Goal: Task Accomplishment & Management: Use online tool/utility

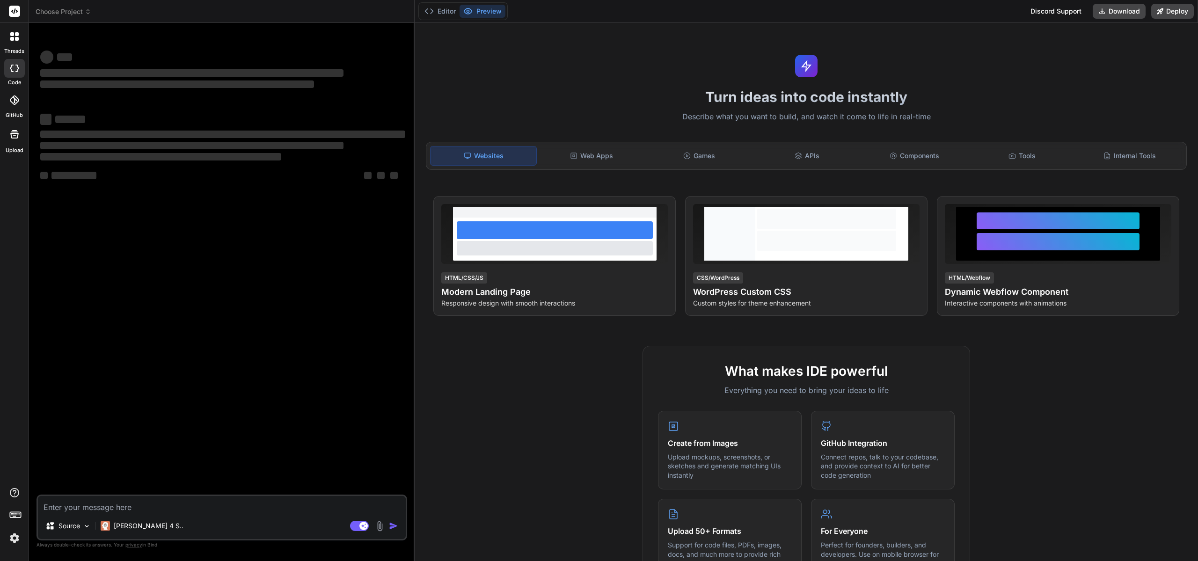
click at [16, 38] on icon at bounding box center [17, 39] width 4 height 4
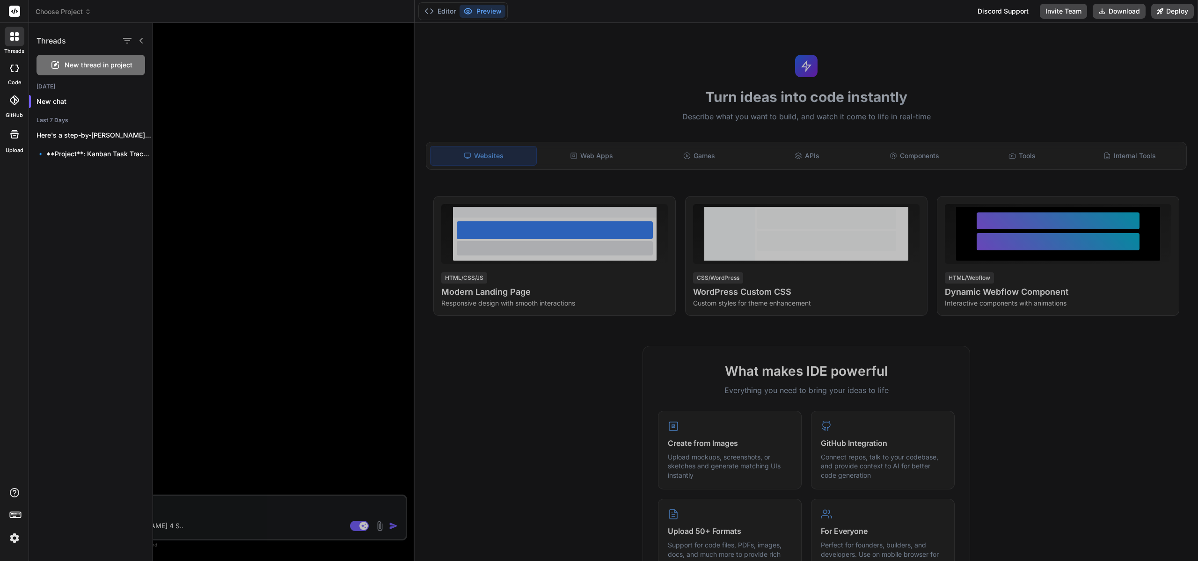
click at [15, 40] on icon at bounding box center [17, 39] width 4 height 4
click at [13, 67] on icon at bounding box center [14, 68] width 9 height 7
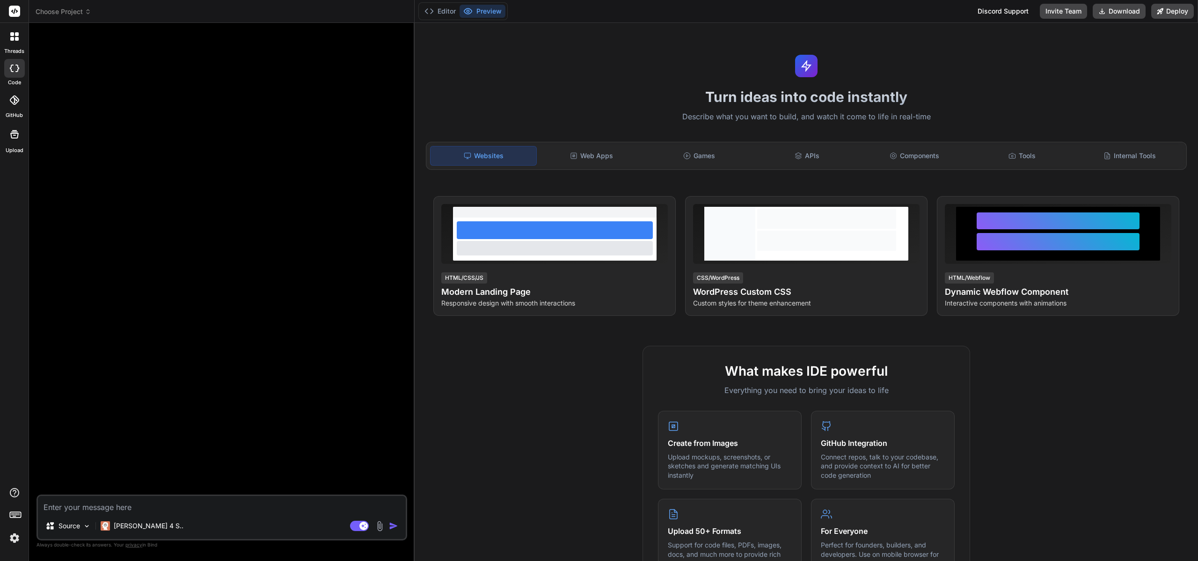
click at [11, 40] on icon at bounding box center [12, 39] width 4 height 4
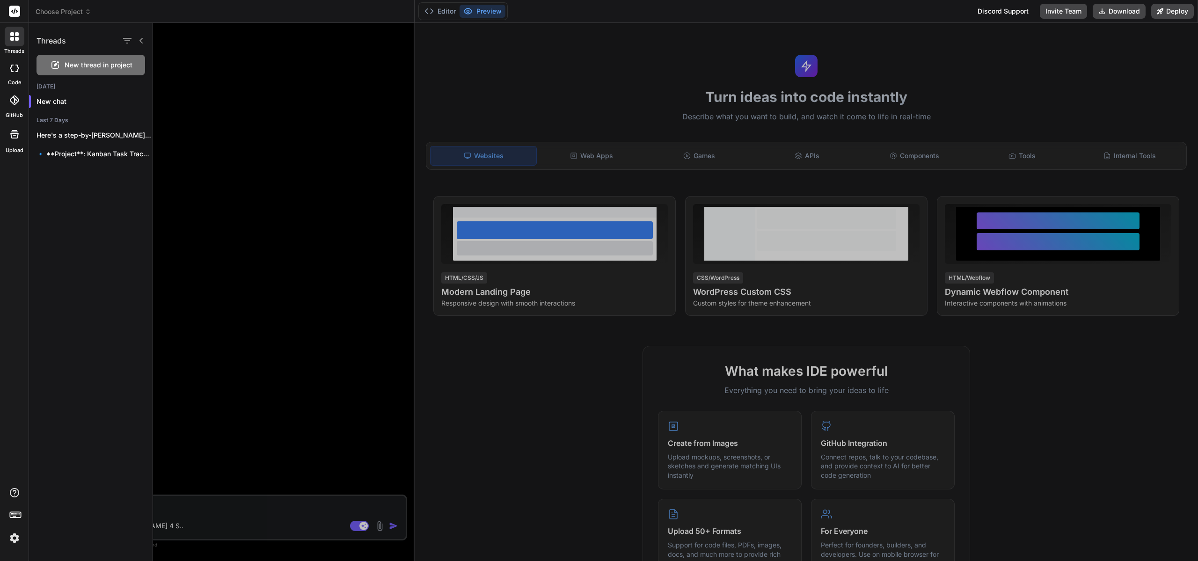
click at [528, 236] on div at bounding box center [675, 292] width 1045 height 538
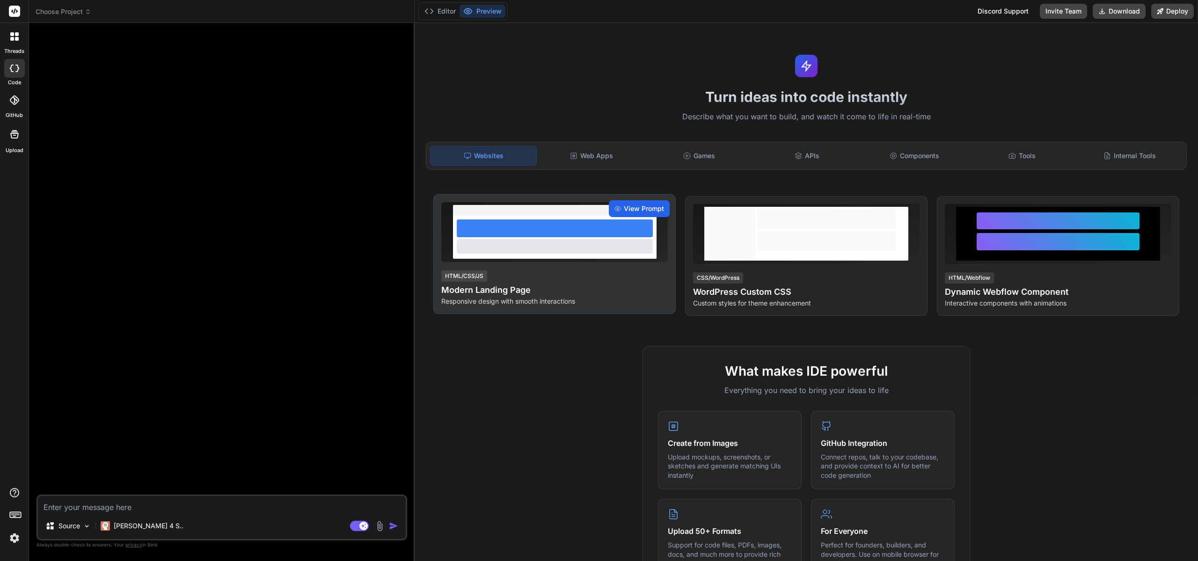
click at [648, 208] on span "View Prompt" at bounding box center [644, 208] width 40 height 9
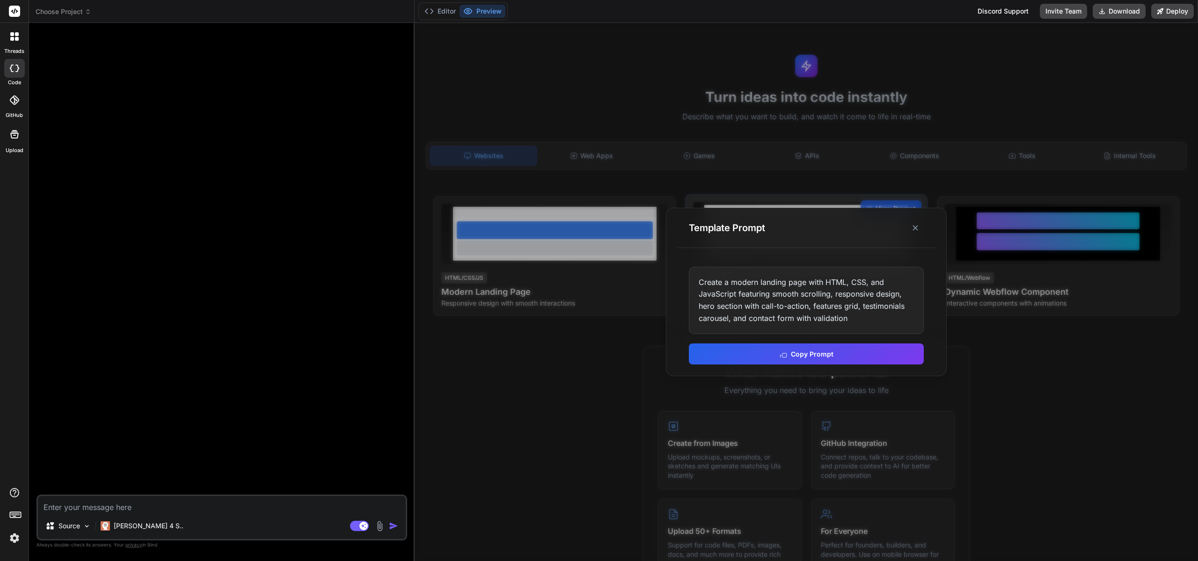
click at [917, 227] on icon at bounding box center [915, 227] width 9 height 9
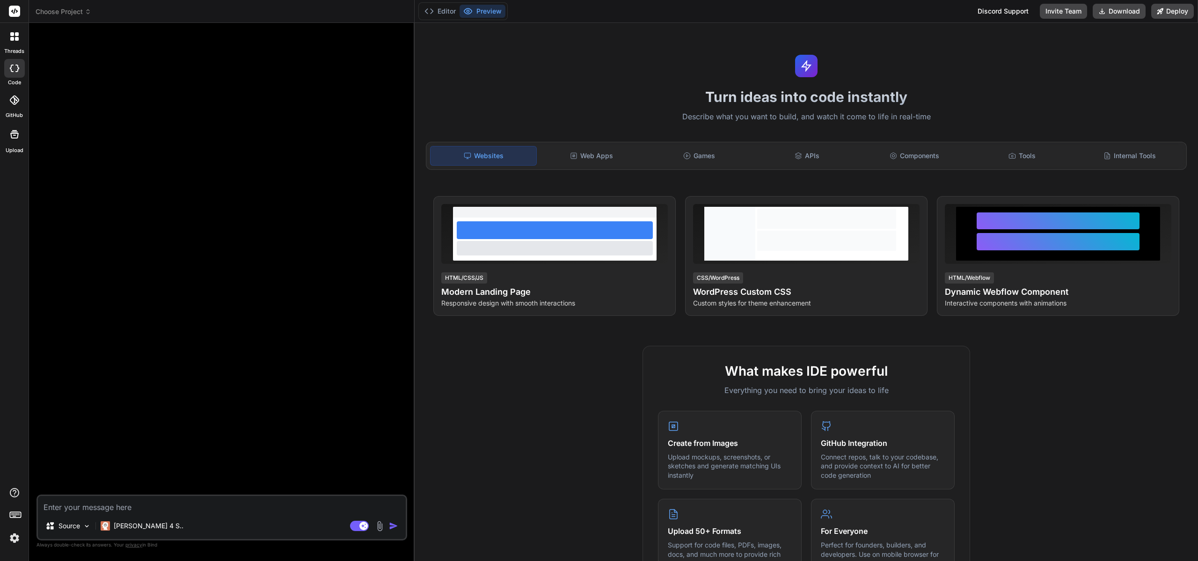
click at [0, 37] on div "threads" at bounding box center [14, 39] width 29 height 32
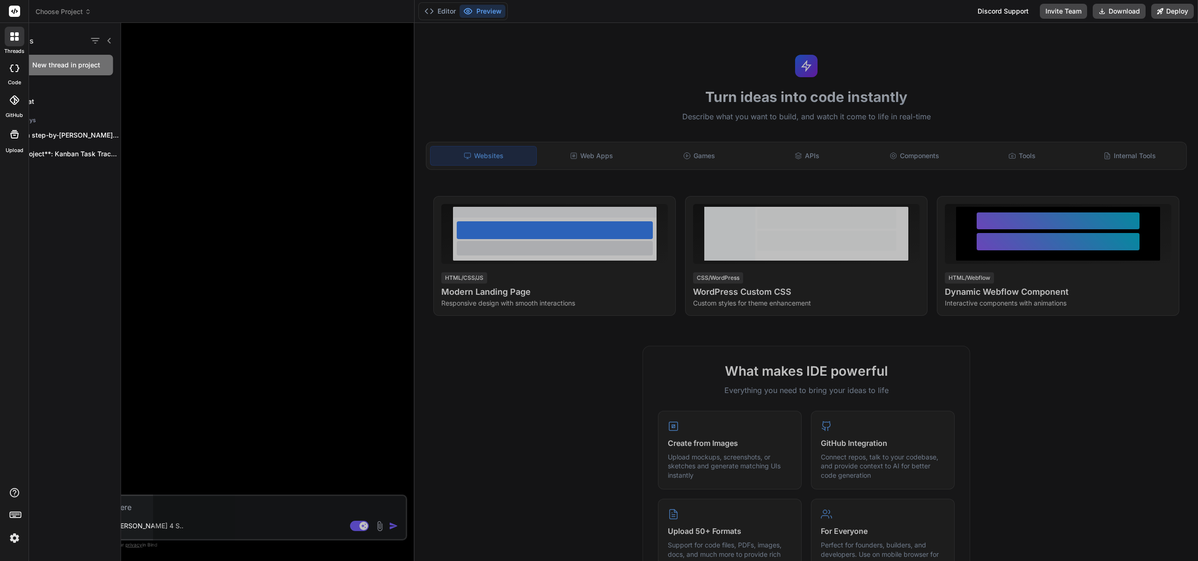
click at [7, 36] on div at bounding box center [15, 37] width 20 height 20
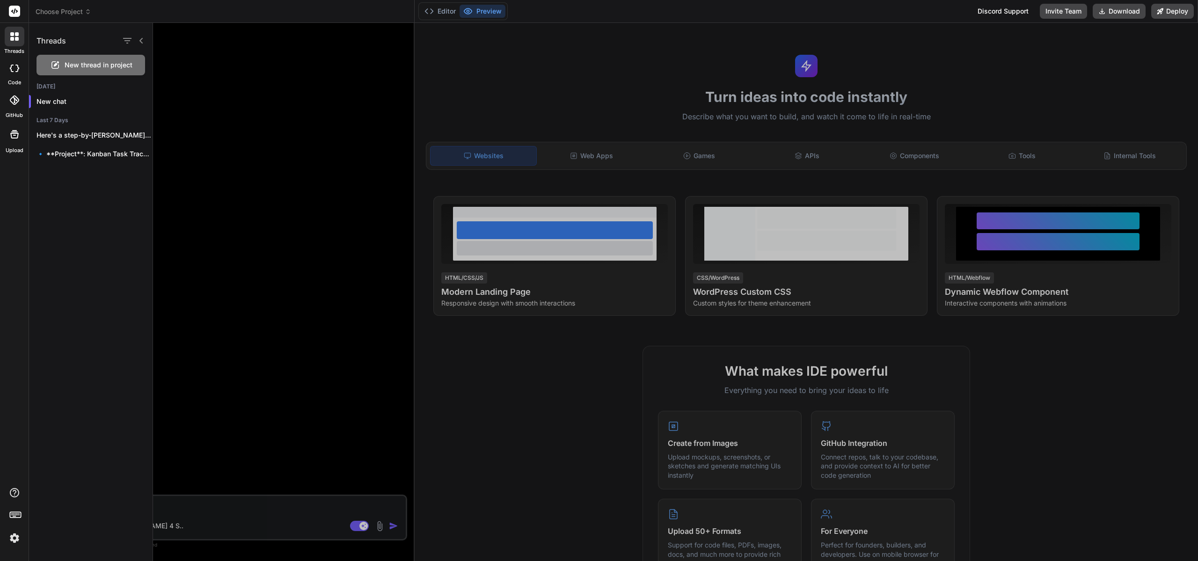
click at [7, 36] on div at bounding box center [15, 37] width 20 height 20
click at [383, 122] on div at bounding box center [675, 292] width 1045 height 538
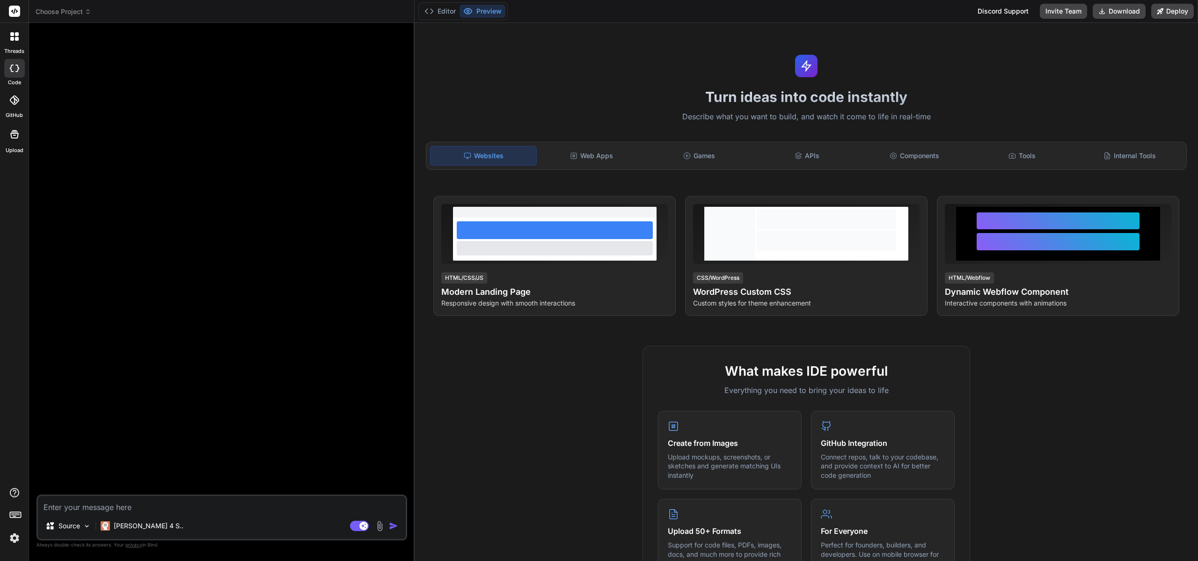
click at [12, 40] on icon at bounding box center [12, 39] width 4 height 4
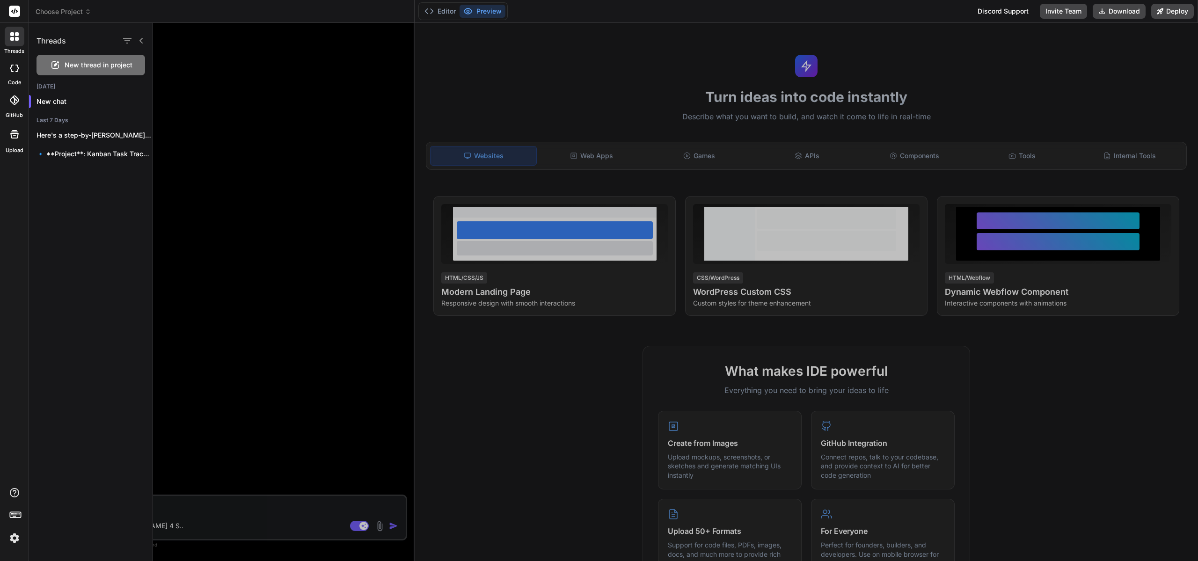
click at [7, 73] on div at bounding box center [14, 68] width 21 height 19
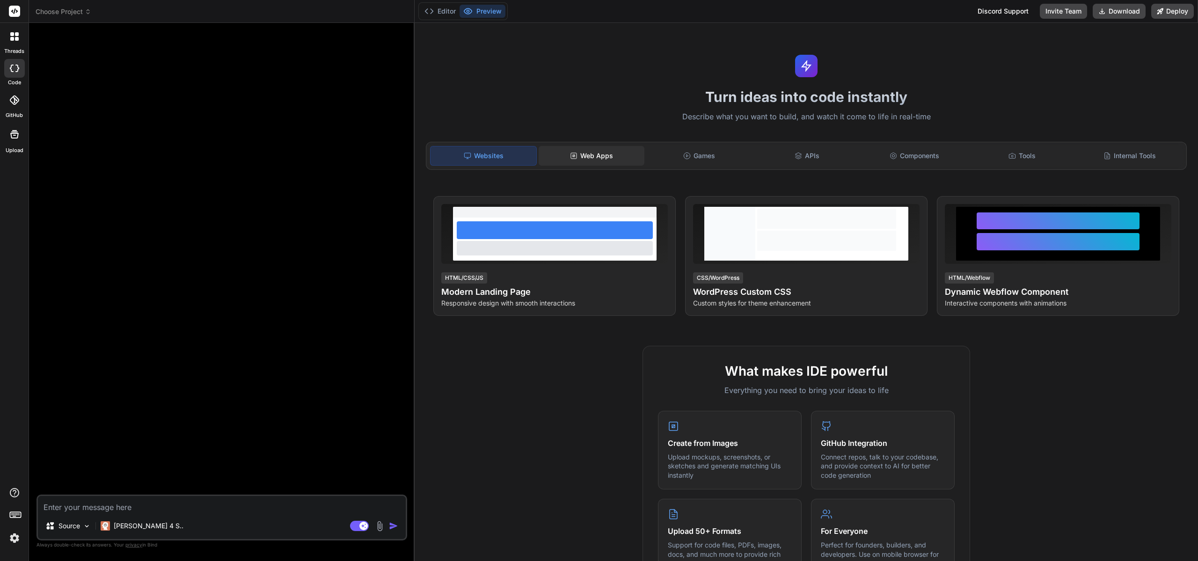
click at [597, 165] on div "Web Apps" at bounding box center [592, 156] width 106 height 20
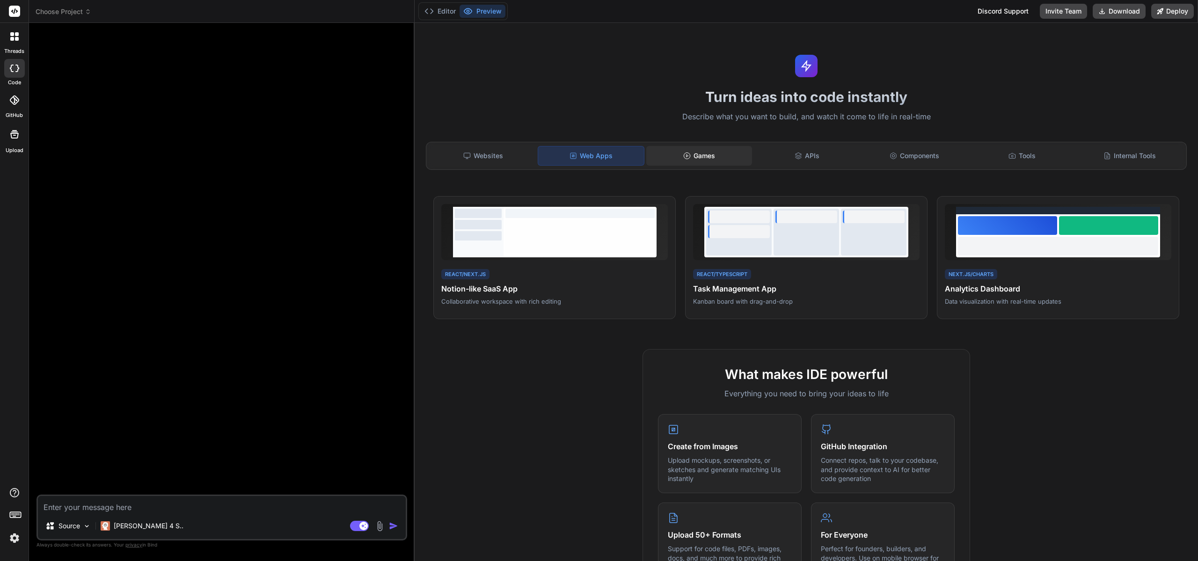
click at [700, 157] on div "Games" at bounding box center [699, 156] width 106 height 20
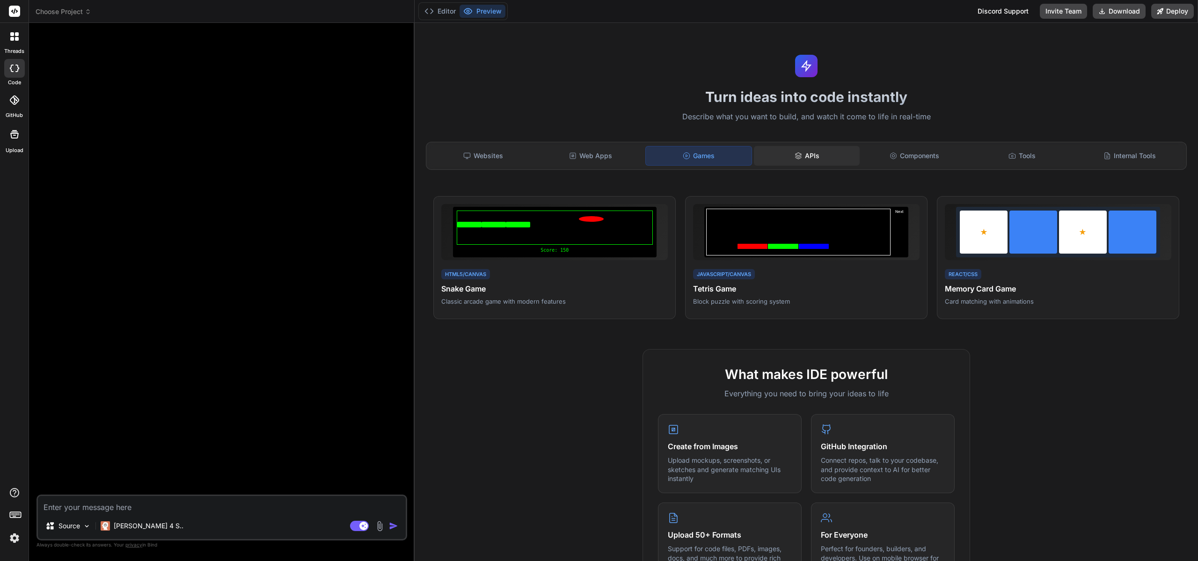
click at [812, 156] on div "APIs" at bounding box center [807, 156] width 106 height 20
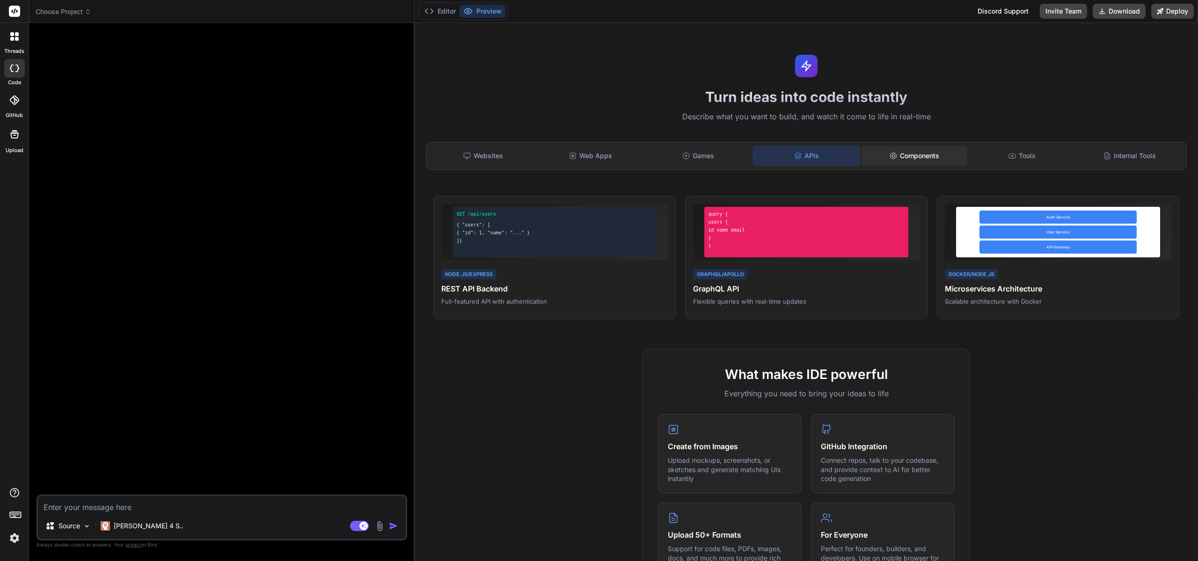
click at [919, 152] on div "Components" at bounding box center [915, 156] width 106 height 20
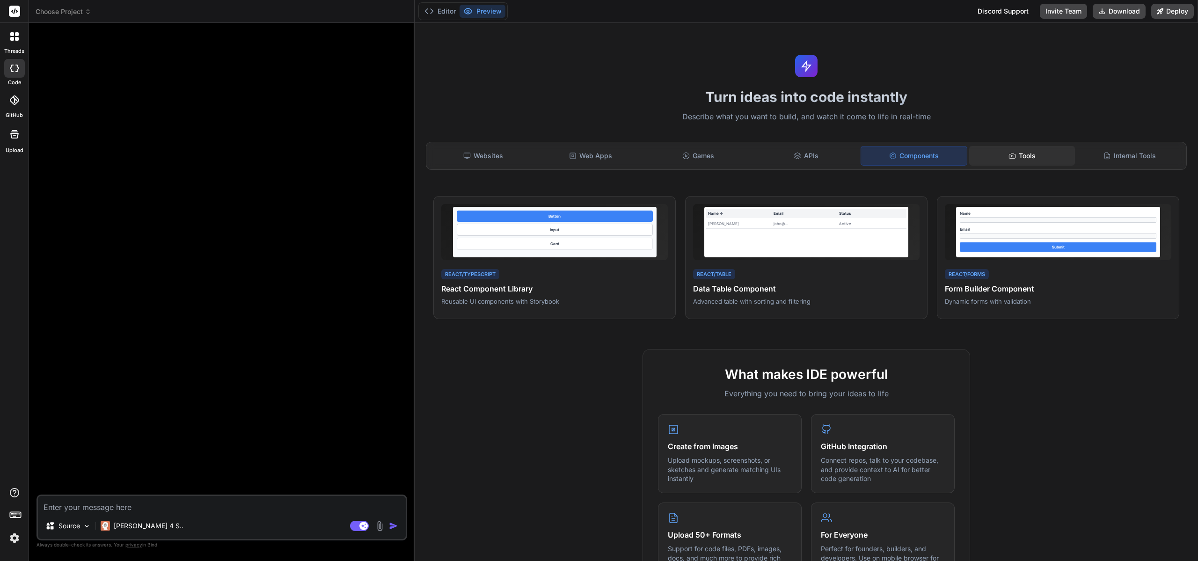
click at [1040, 161] on div "Tools" at bounding box center [1022, 156] width 106 height 20
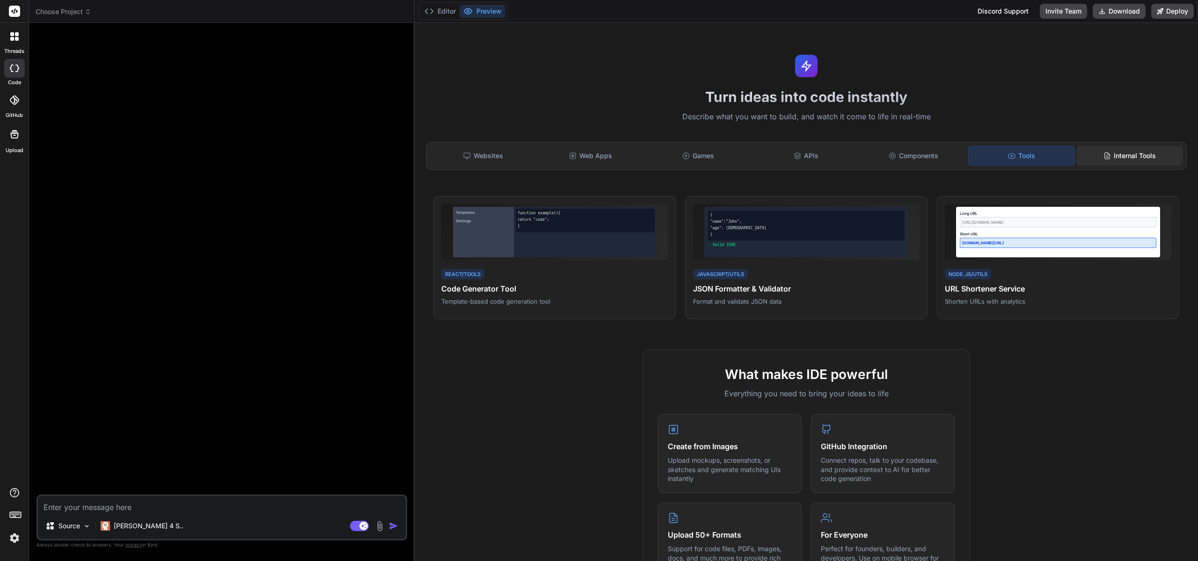
click at [1130, 156] on div "Internal Tools" at bounding box center [1130, 156] width 106 height 20
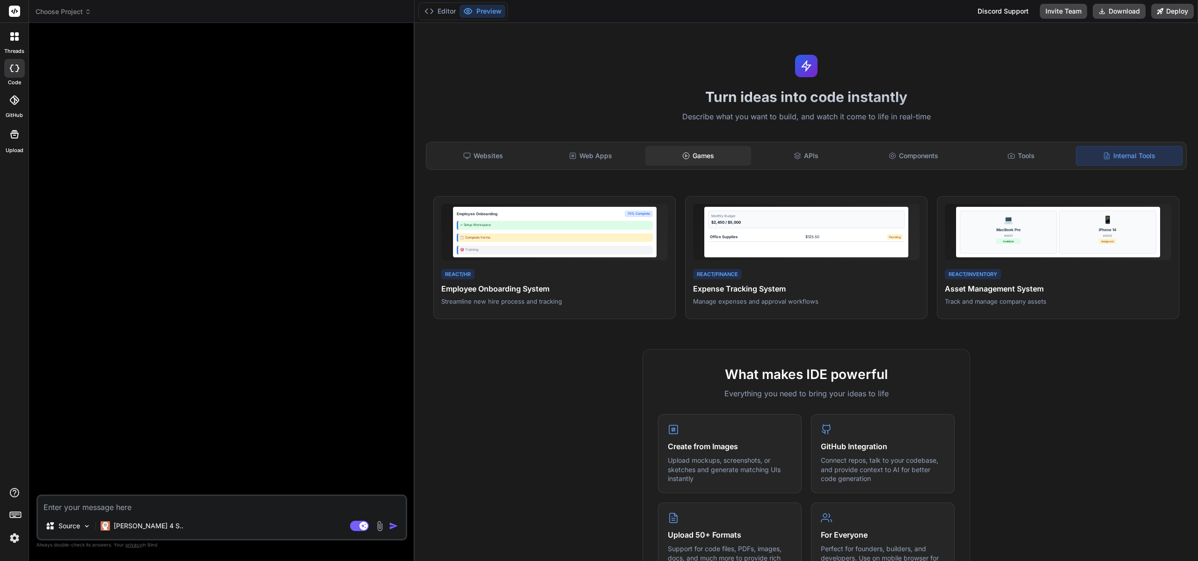
click at [733, 159] on div "Games" at bounding box center [698, 156] width 106 height 20
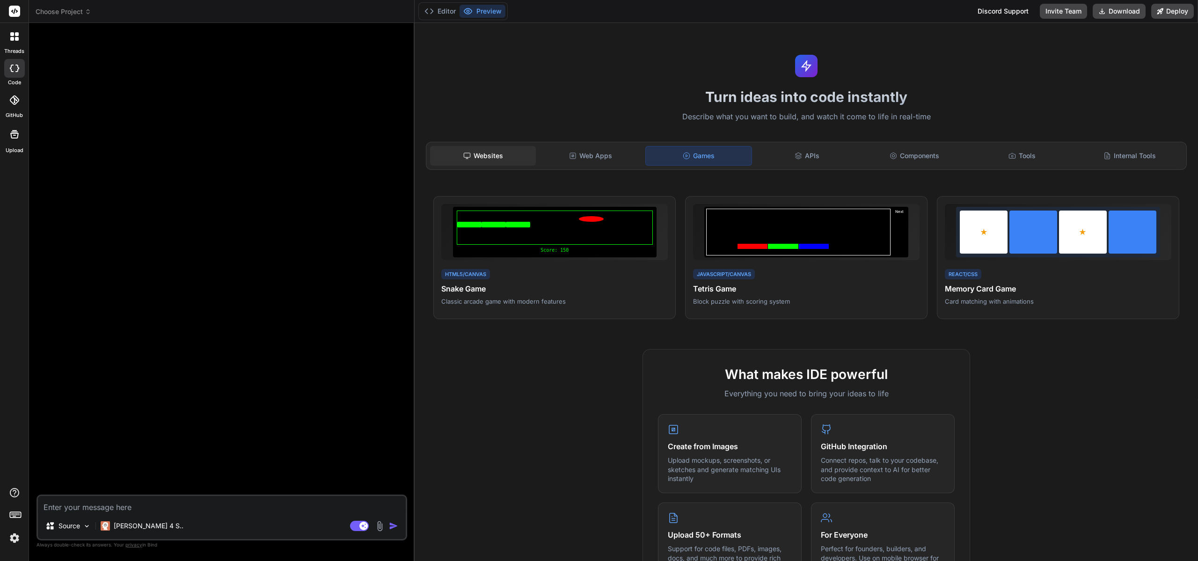
click at [494, 154] on div "Websites" at bounding box center [483, 156] width 106 height 20
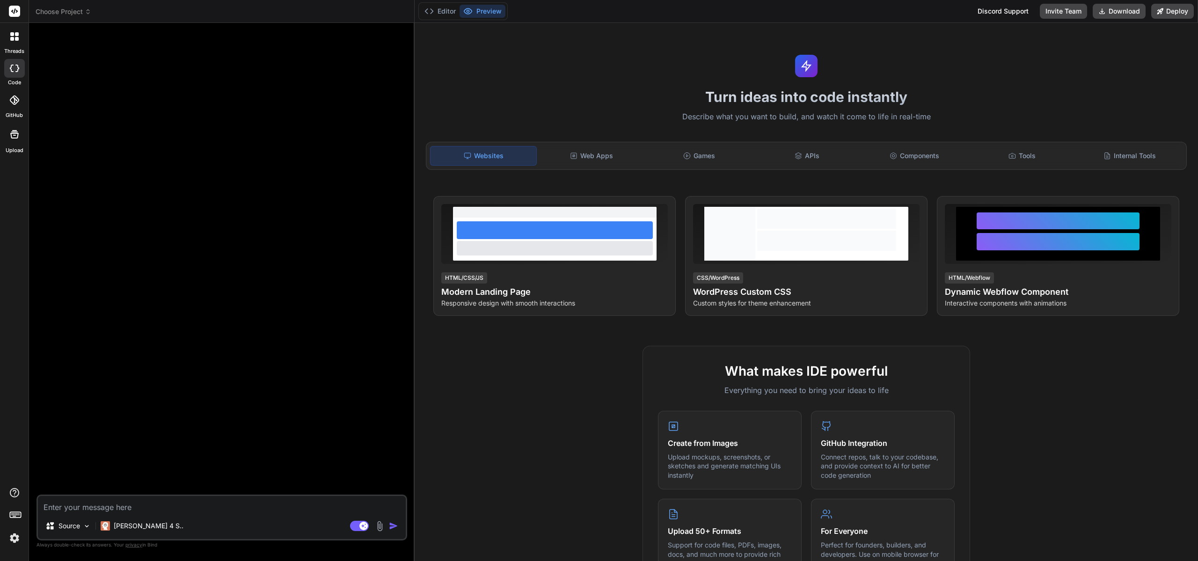
click at [15, 98] on icon at bounding box center [14, 99] width 9 height 9
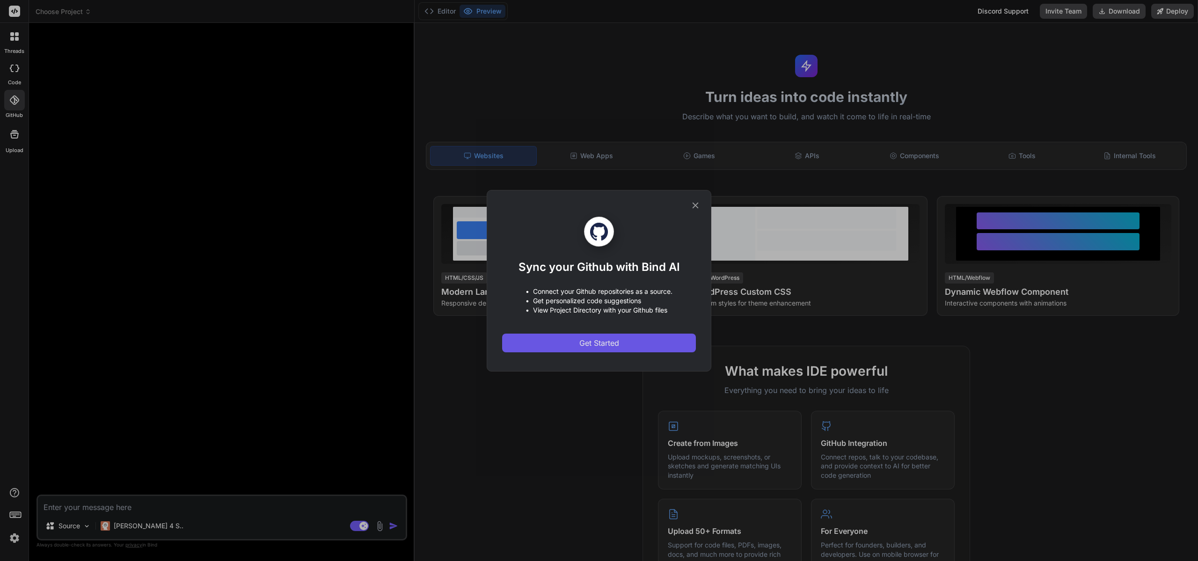
click at [608, 342] on span "Get Started" at bounding box center [599, 342] width 40 height 11
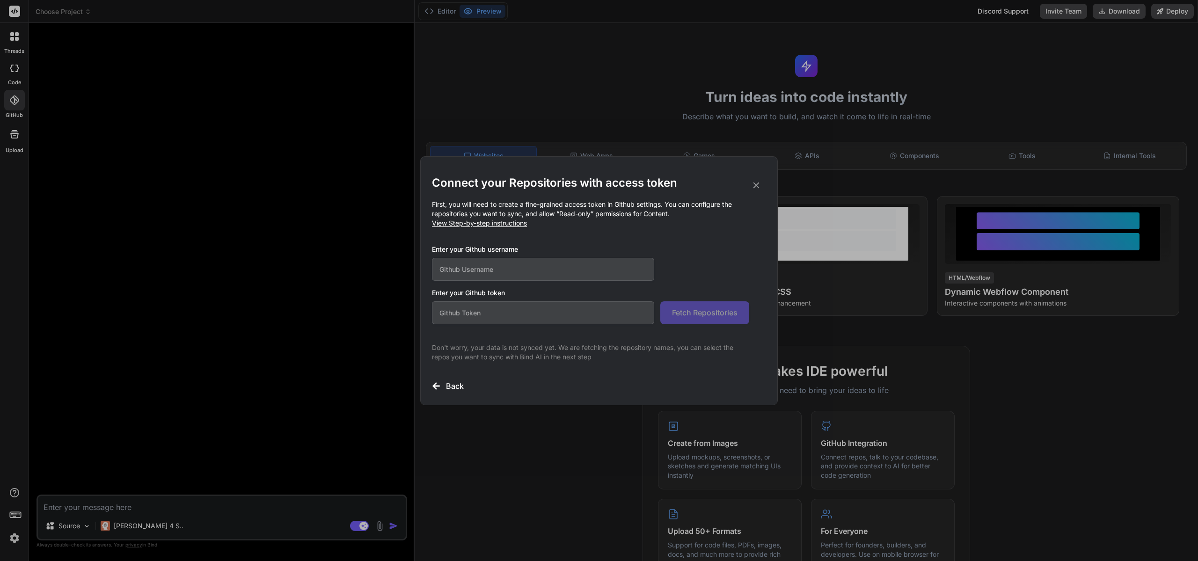
click at [513, 269] on input "text" at bounding box center [543, 269] width 222 height 23
click at [757, 187] on icon at bounding box center [756, 185] width 10 height 10
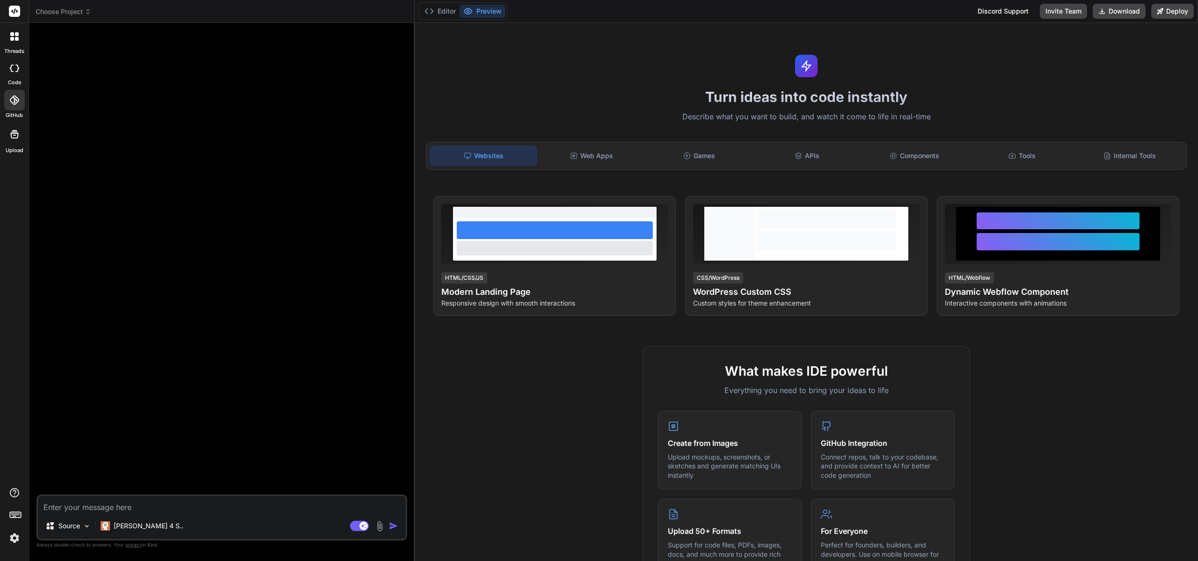
click at [20, 140] on div at bounding box center [14, 134] width 22 height 22
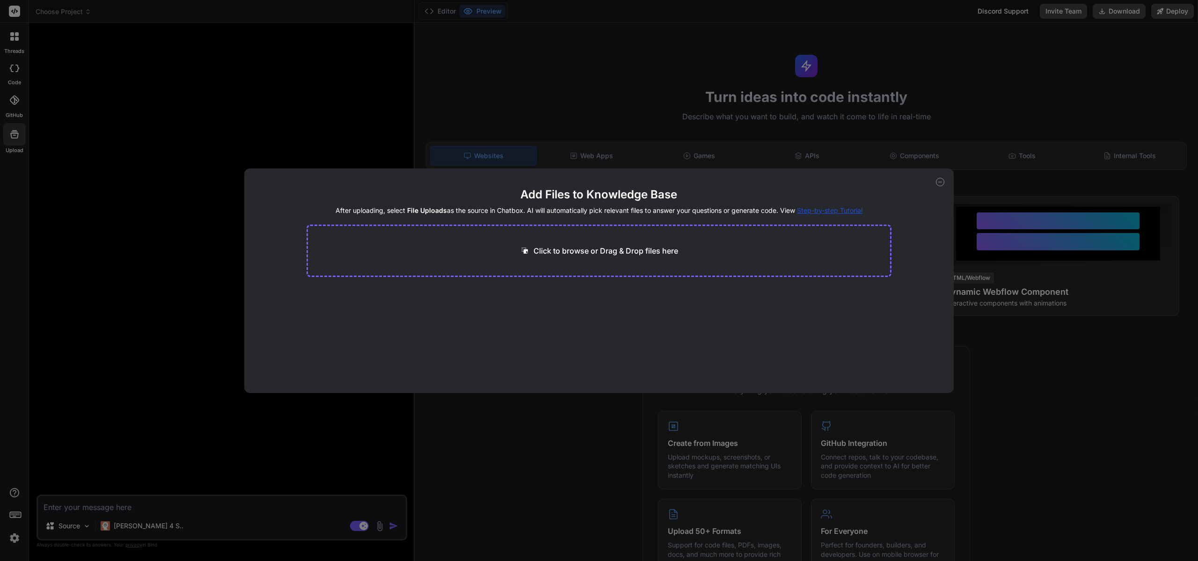
click at [549, 119] on div "Add Files to Knowledge Base After uploading, select File Uploads as the source …" at bounding box center [599, 280] width 1198 height 561
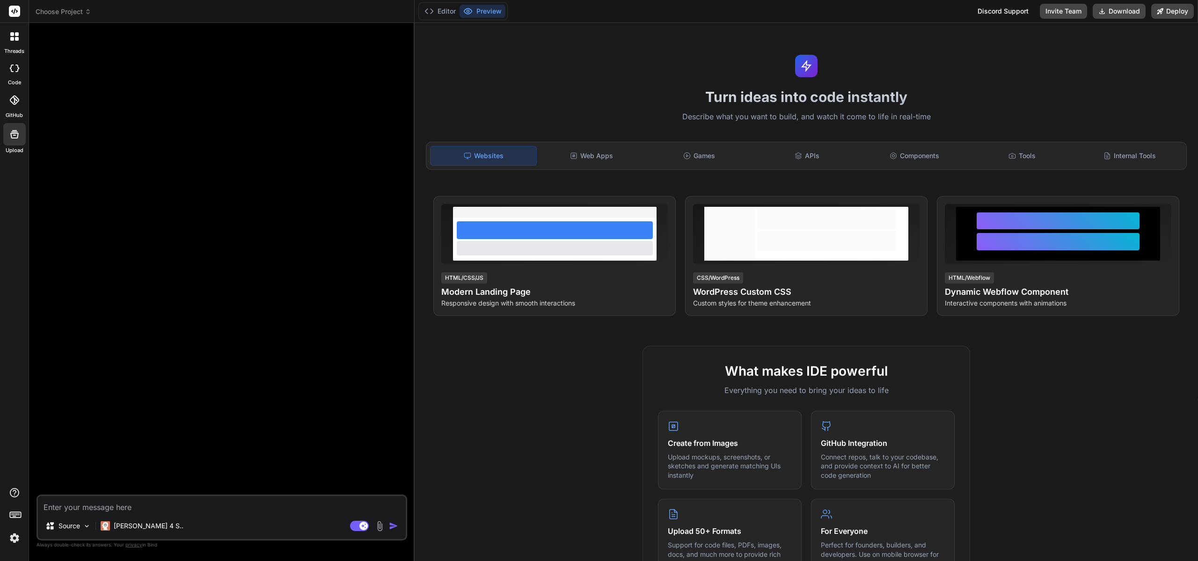
click at [15, 70] on icon at bounding box center [14, 68] width 9 height 7
click at [12, 44] on div at bounding box center [15, 37] width 20 height 20
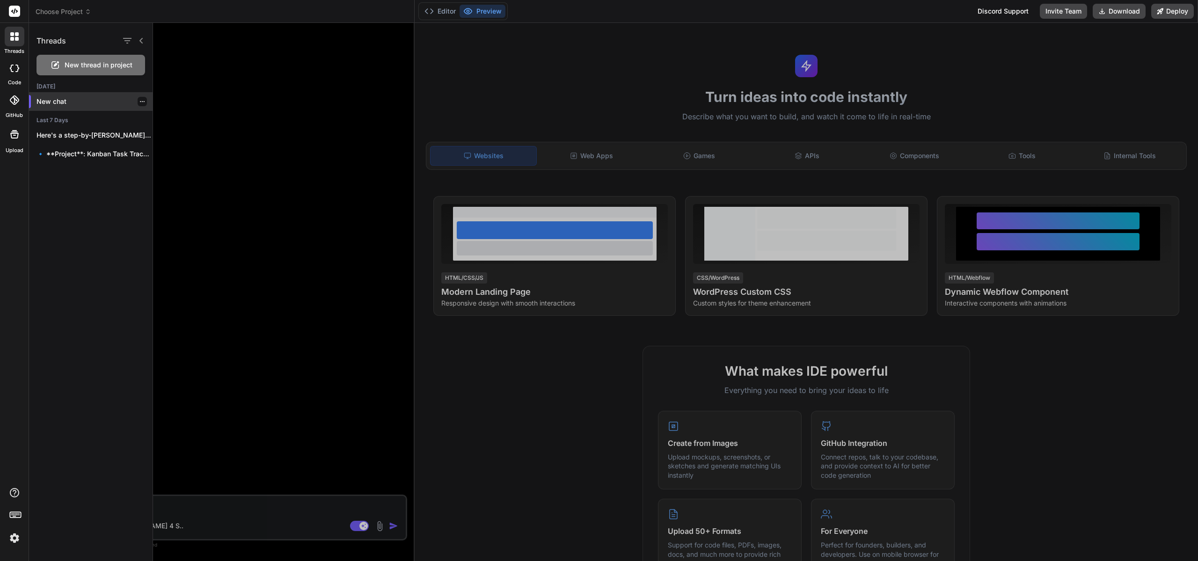
click at [61, 104] on p "New chat" at bounding box center [95, 101] width 116 height 9
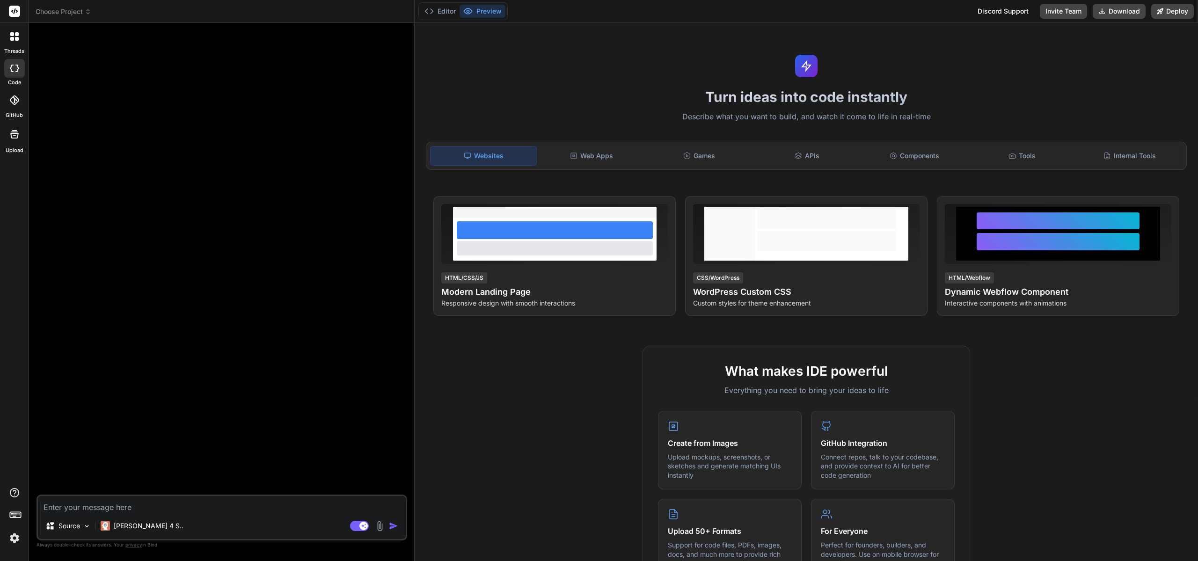
click at [16, 42] on div at bounding box center [15, 37] width 20 height 20
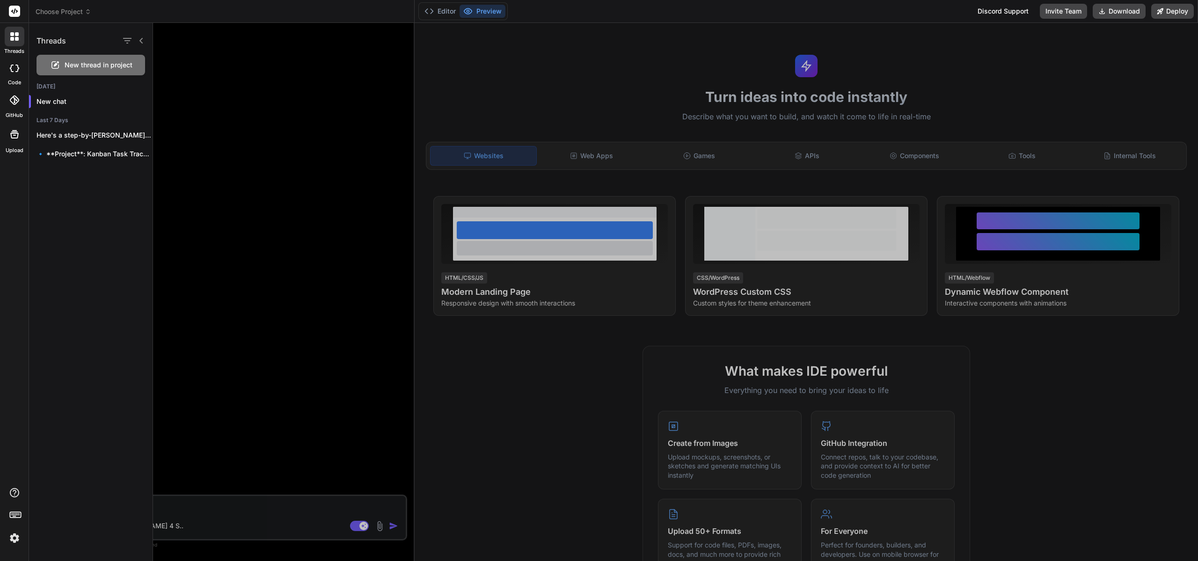
click at [101, 69] on span "New thread in project" at bounding box center [99, 64] width 68 height 9
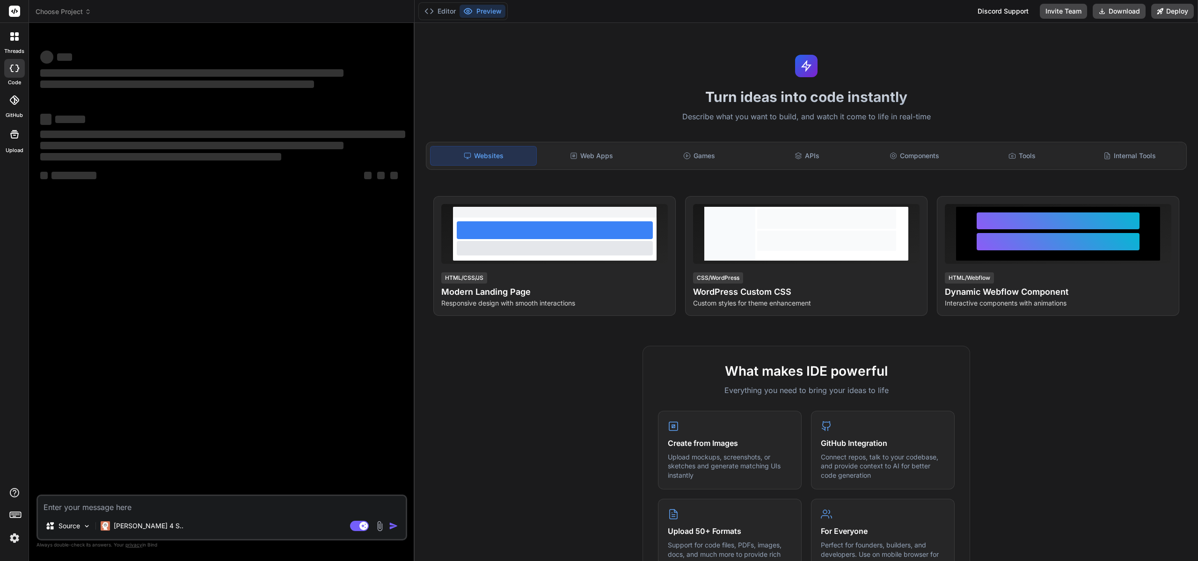
click at [67, 17] on header "Choose Project Created with Pixso." at bounding box center [222, 11] width 386 height 23
click at [66, 8] on span "Choose Project" at bounding box center [64, 11] width 56 height 9
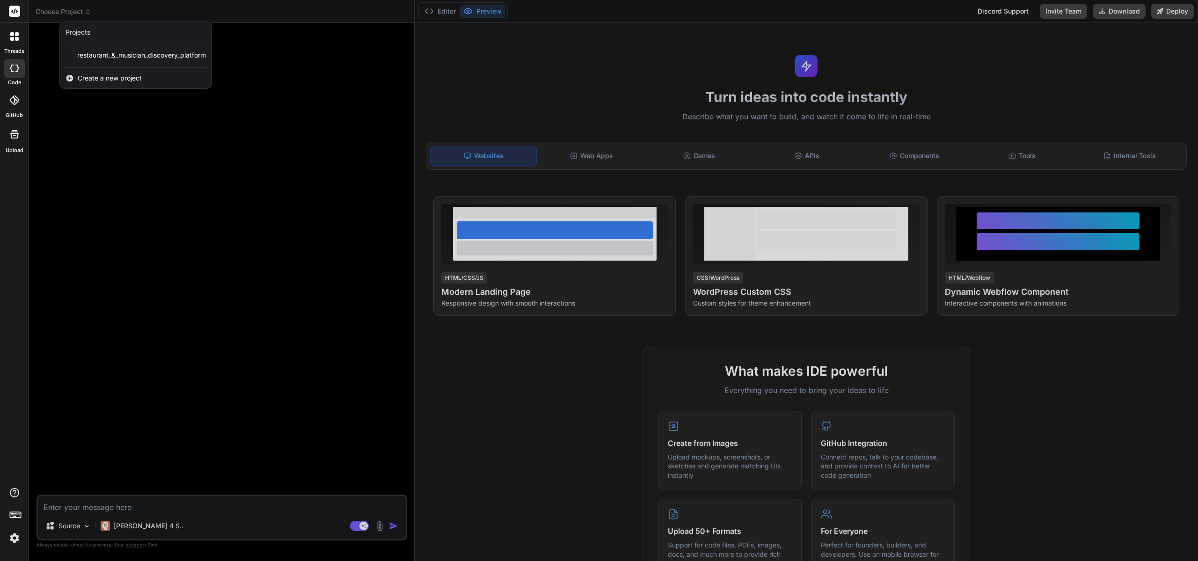
click at [66, 8] on div at bounding box center [599, 280] width 1198 height 561
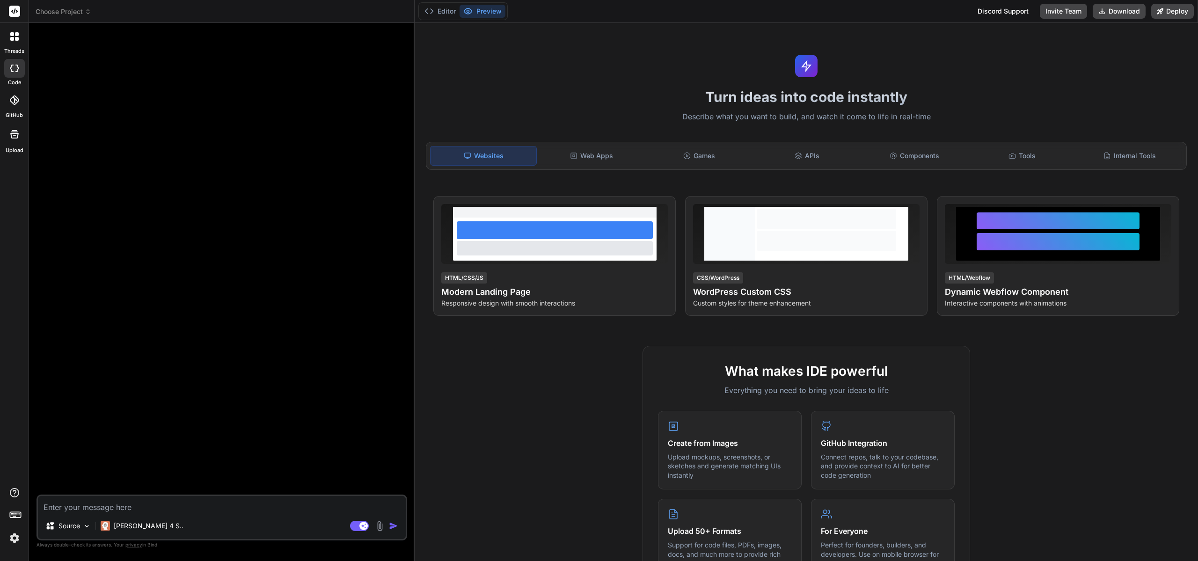
click at [74, 4] on header "Choose Project Created with Pixso." at bounding box center [222, 11] width 386 height 23
click at [79, 16] on span "Choose Project" at bounding box center [64, 11] width 56 height 9
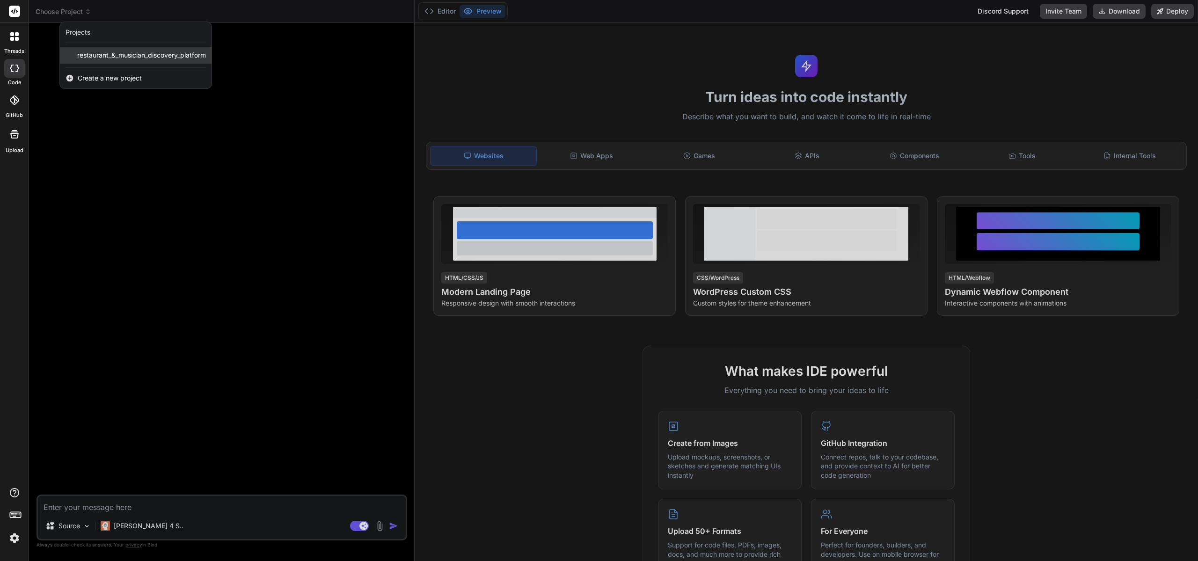
click at [83, 51] on span "restaurant_&_musician_discovery_platform" at bounding box center [141, 55] width 129 height 9
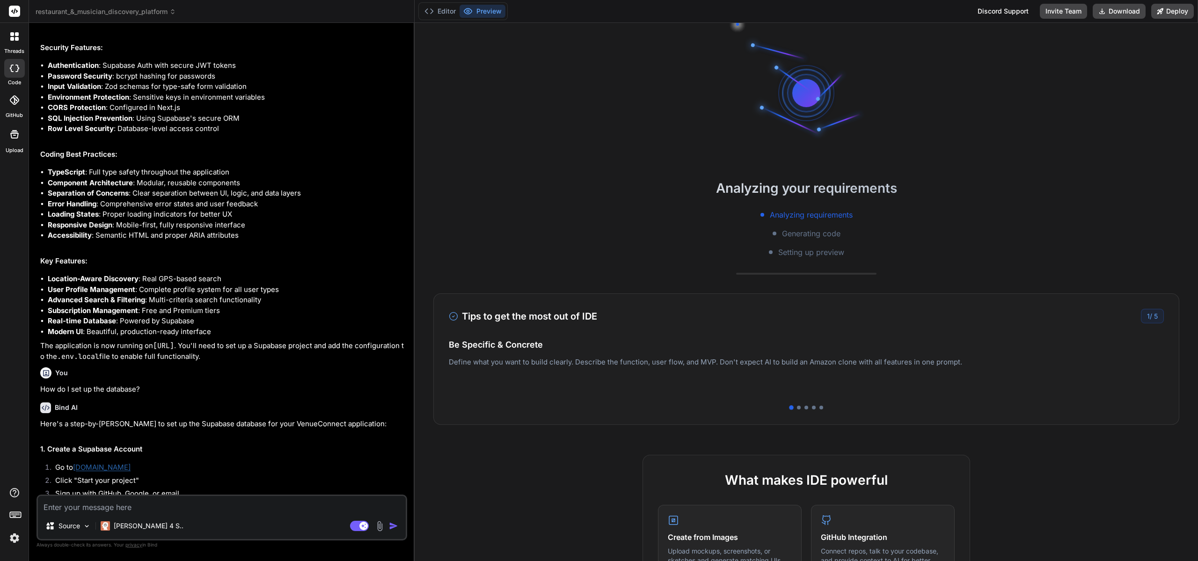
scroll to position [929, 0]
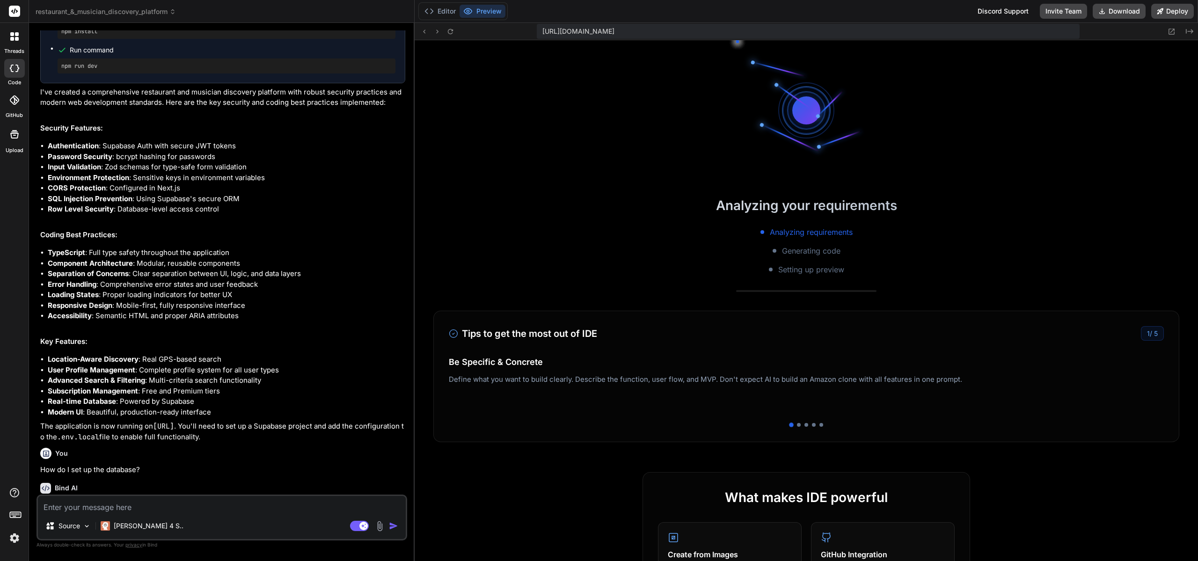
type textarea "x"
